Goal: Information Seeking & Learning: Learn about a topic

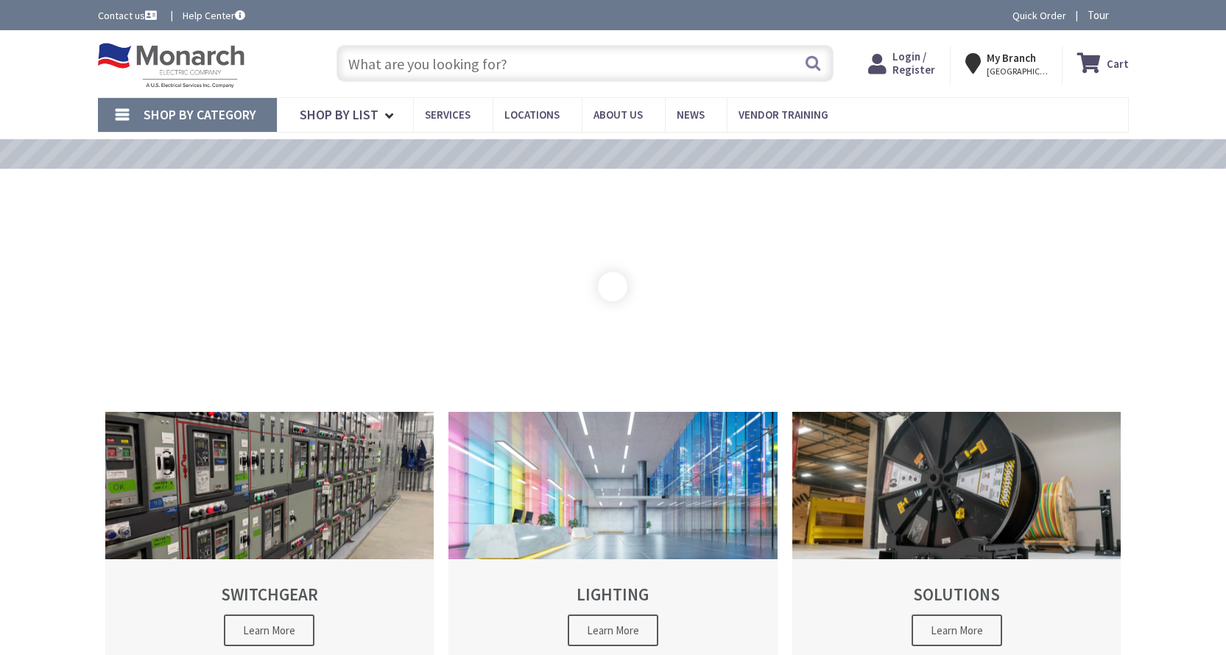
click at [909, 60] on span "Login / Register" at bounding box center [913, 62] width 43 height 27
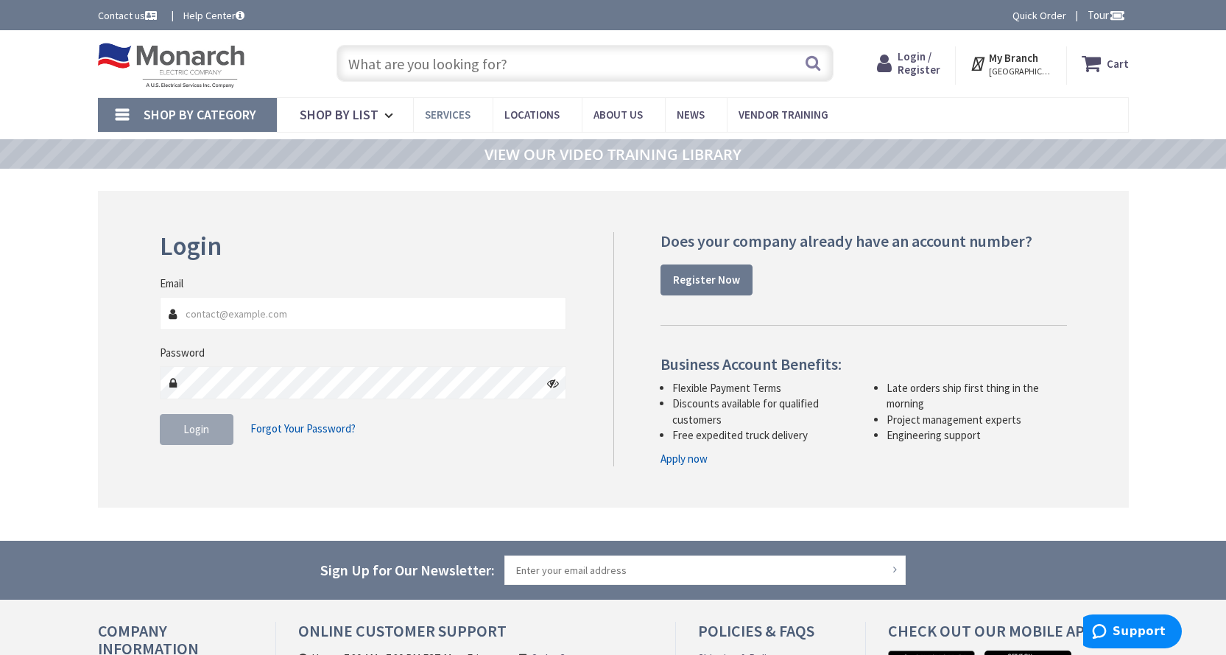
click at [448, 116] on span "Services" at bounding box center [448, 115] width 46 height 14
